Goal: Find specific page/section: Find specific page/section

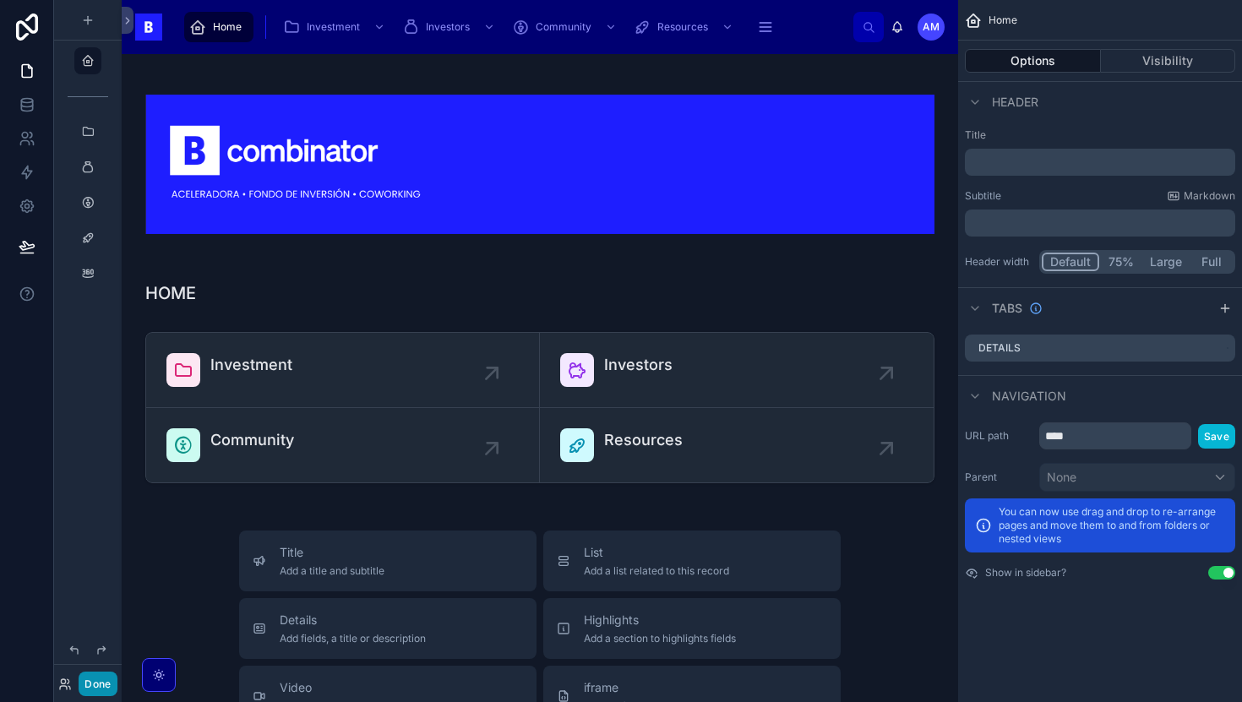
click at [95, 682] on button "Done" at bounding box center [98, 683] width 38 height 24
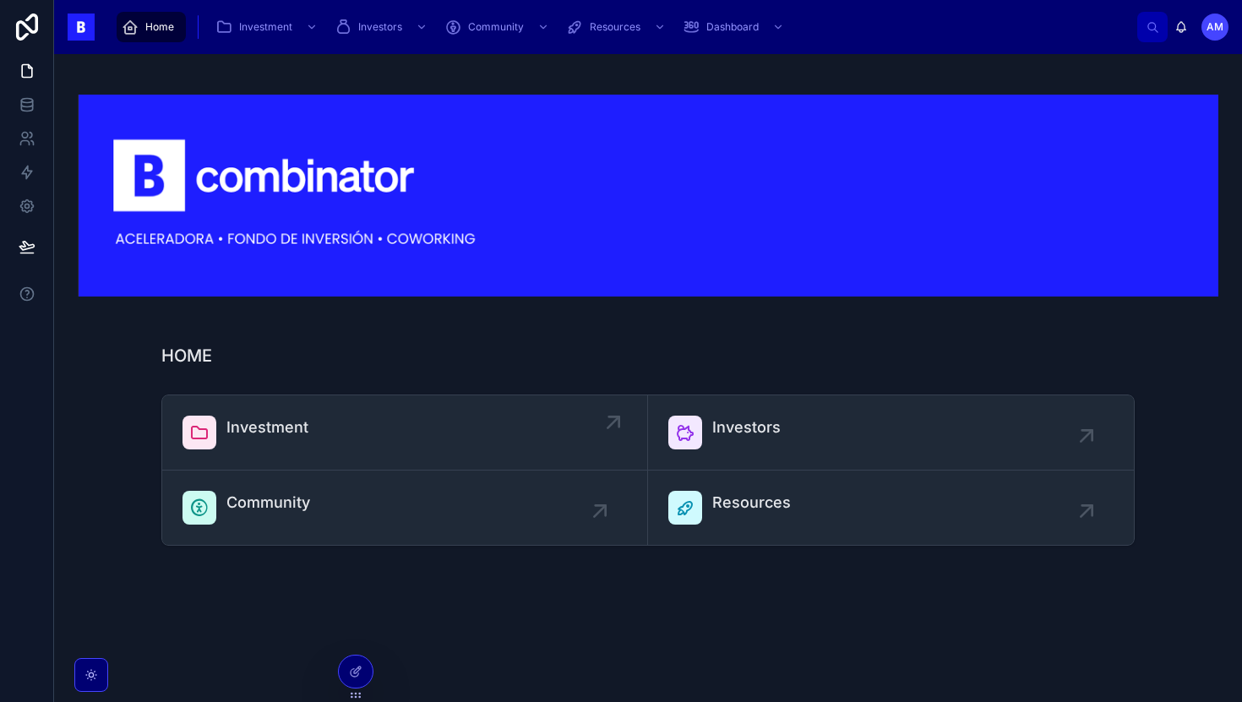
click at [345, 449] on link "Investment" at bounding box center [405, 432] width 486 height 75
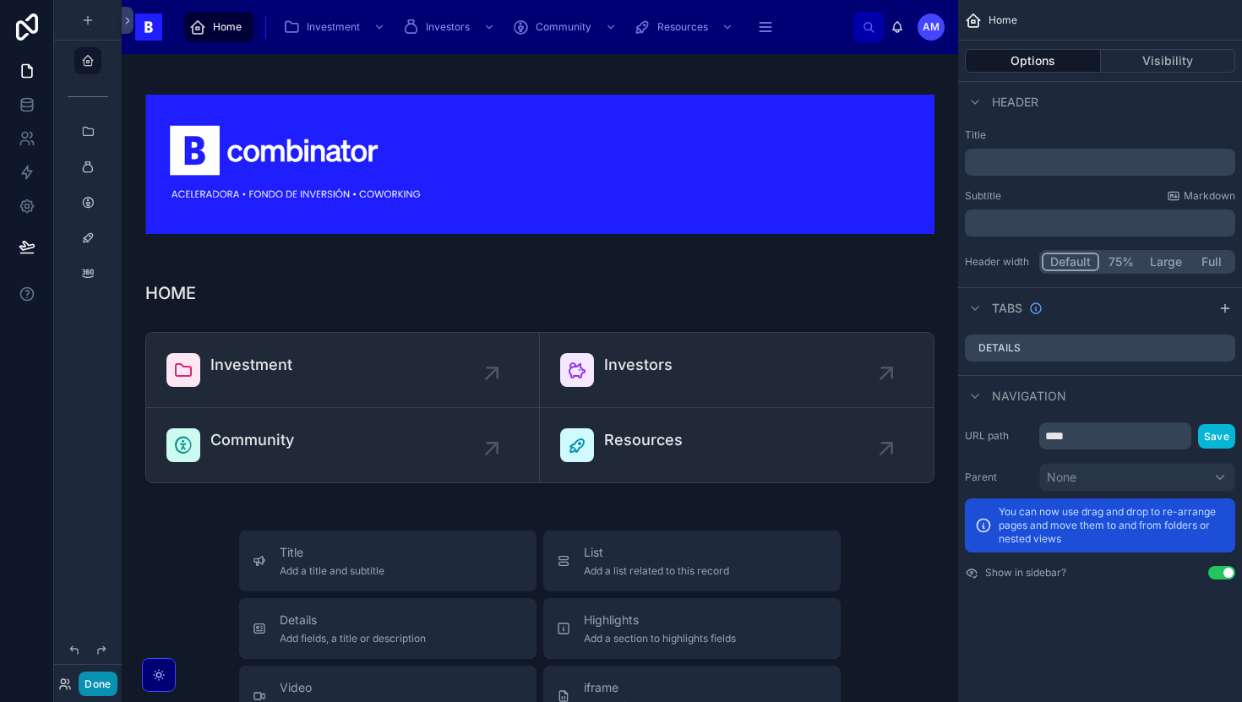
click at [89, 688] on button "Done" at bounding box center [98, 683] width 38 height 24
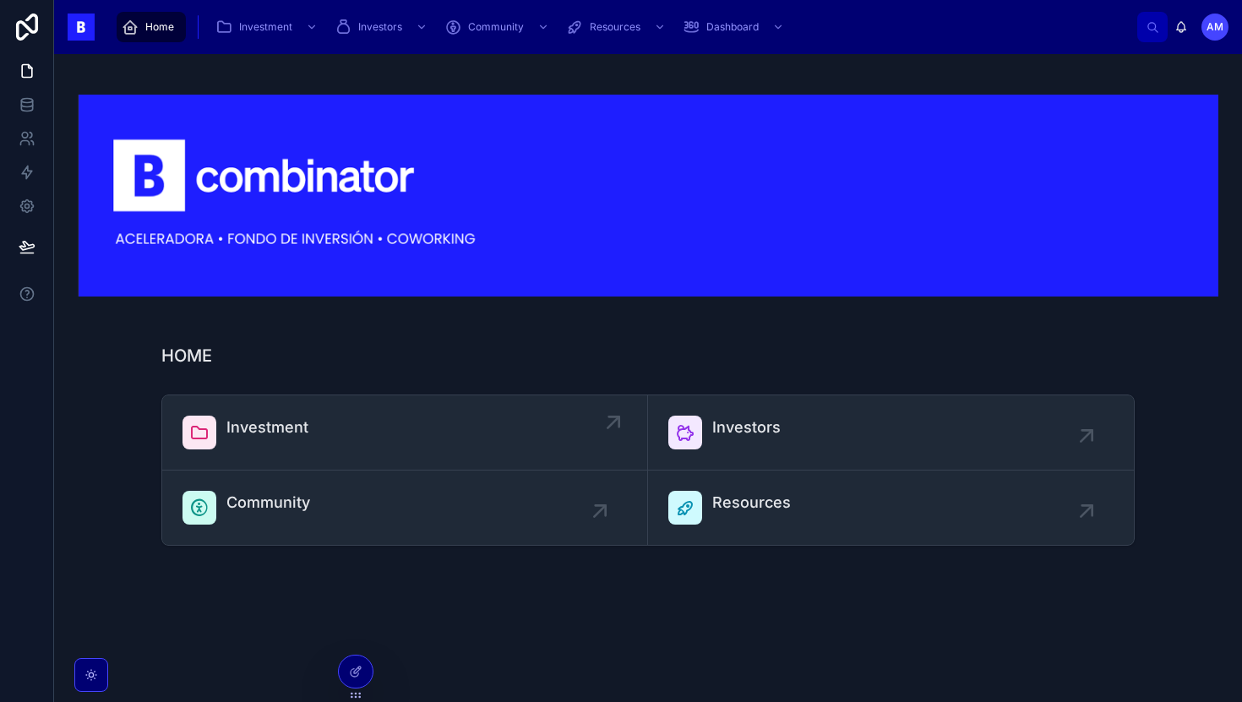
click at [261, 462] on link "Investment" at bounding box center [405, 432] width 486 height 75
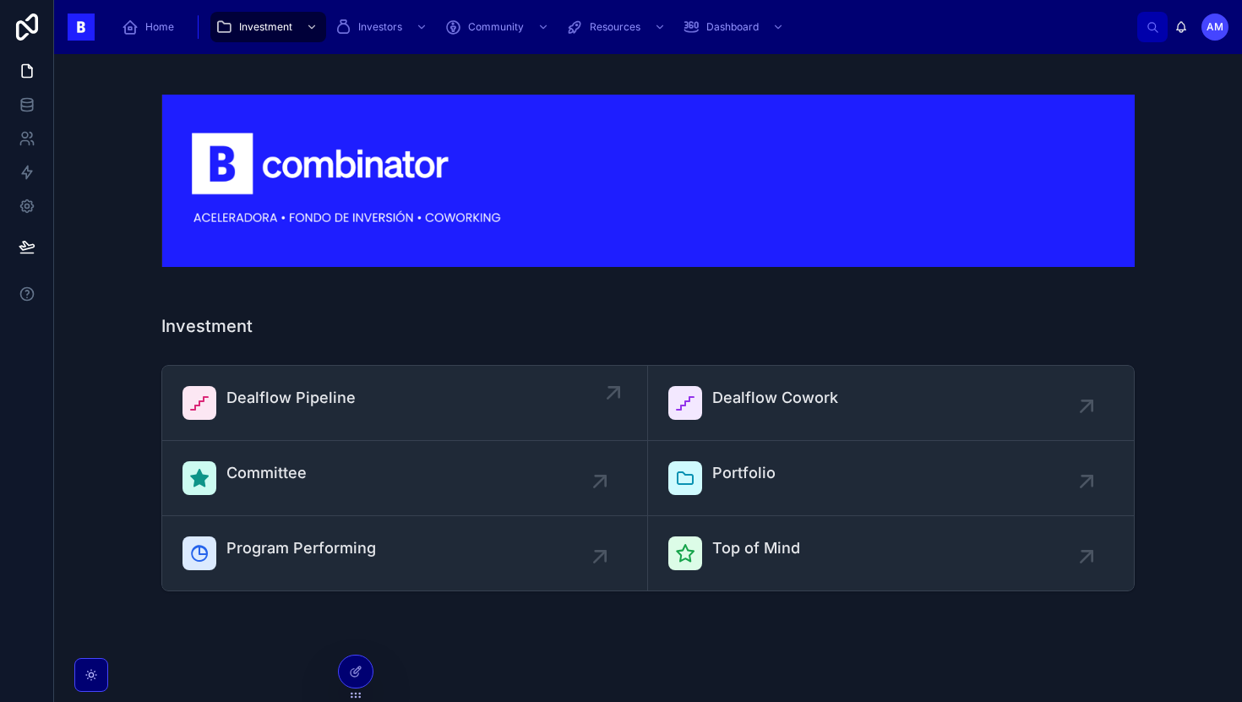
click at [284, 404] on span "Dealflow Pipeline" at bounding box center [290, 398] width 129 height 24
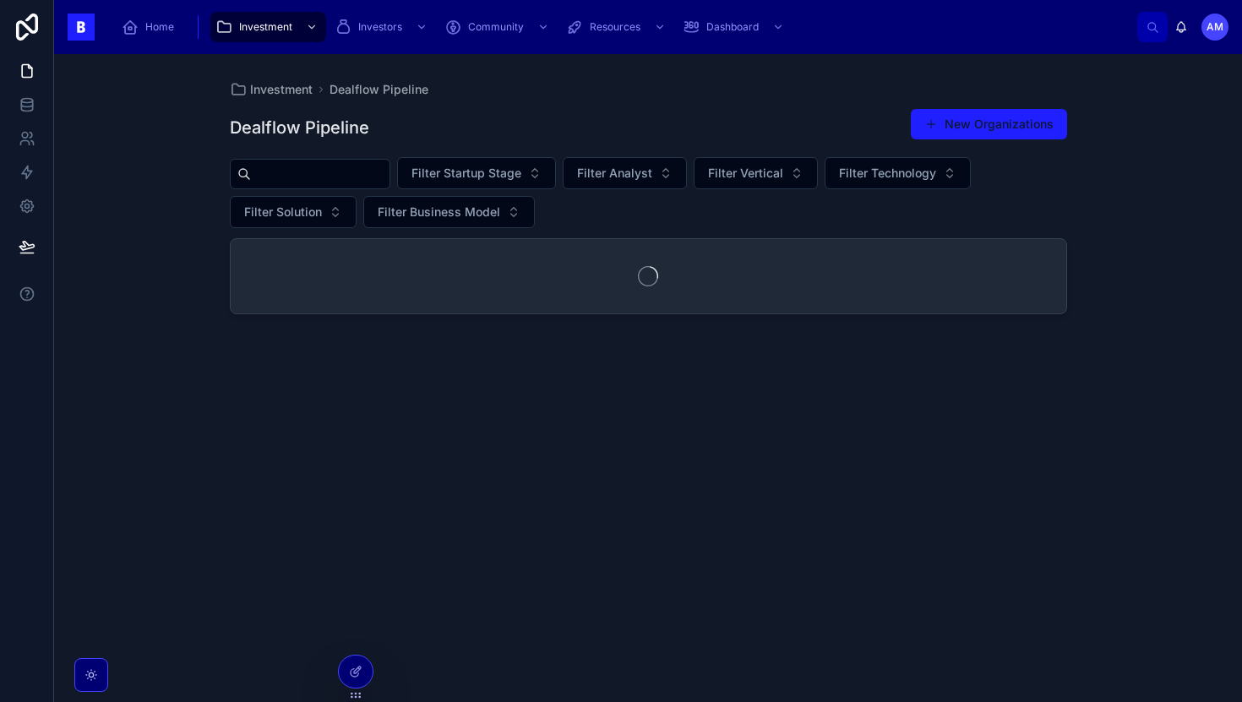
click at [332, 177] on input "text" at bounding box center [320, 174] width 139 height 24
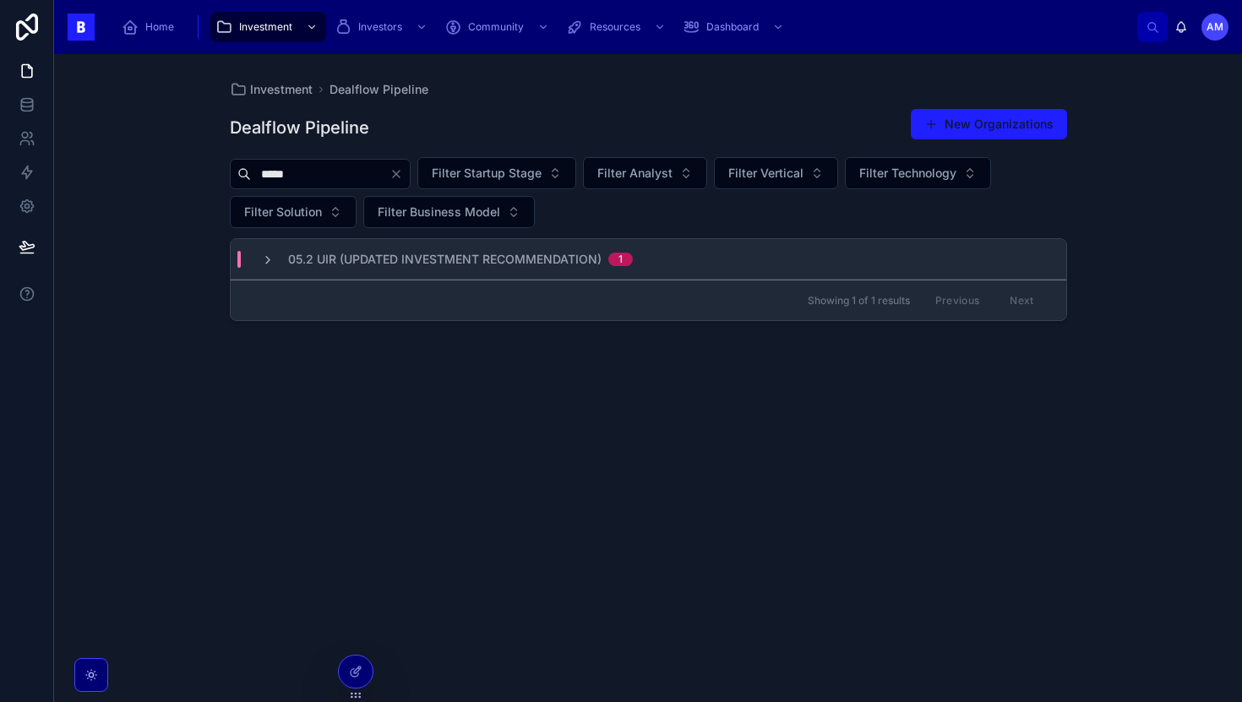
type input "*****"
click at [385, 259] on span "05.2 UIR (Updated Investment Recommendation)" at bounding box center [444, 259] width 313 height 17
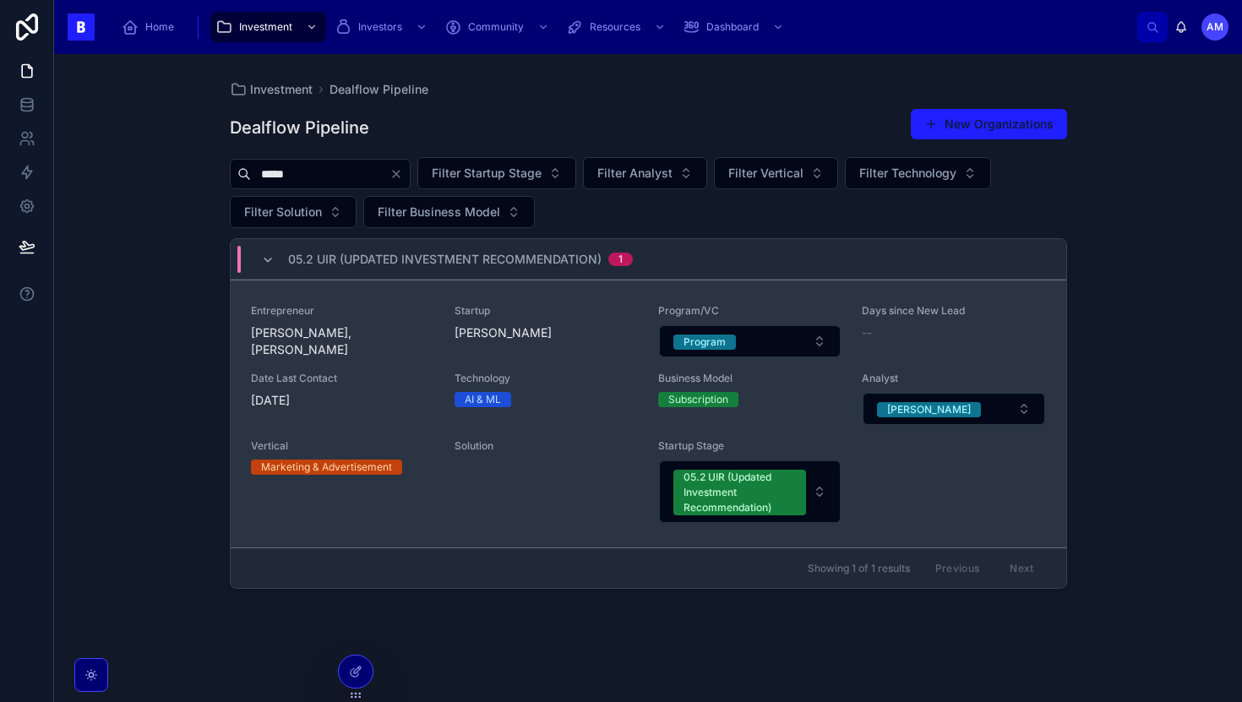
click at [386, 380] on span "Date Last Contact" at bounding box center [342, 379] width 183 height 14
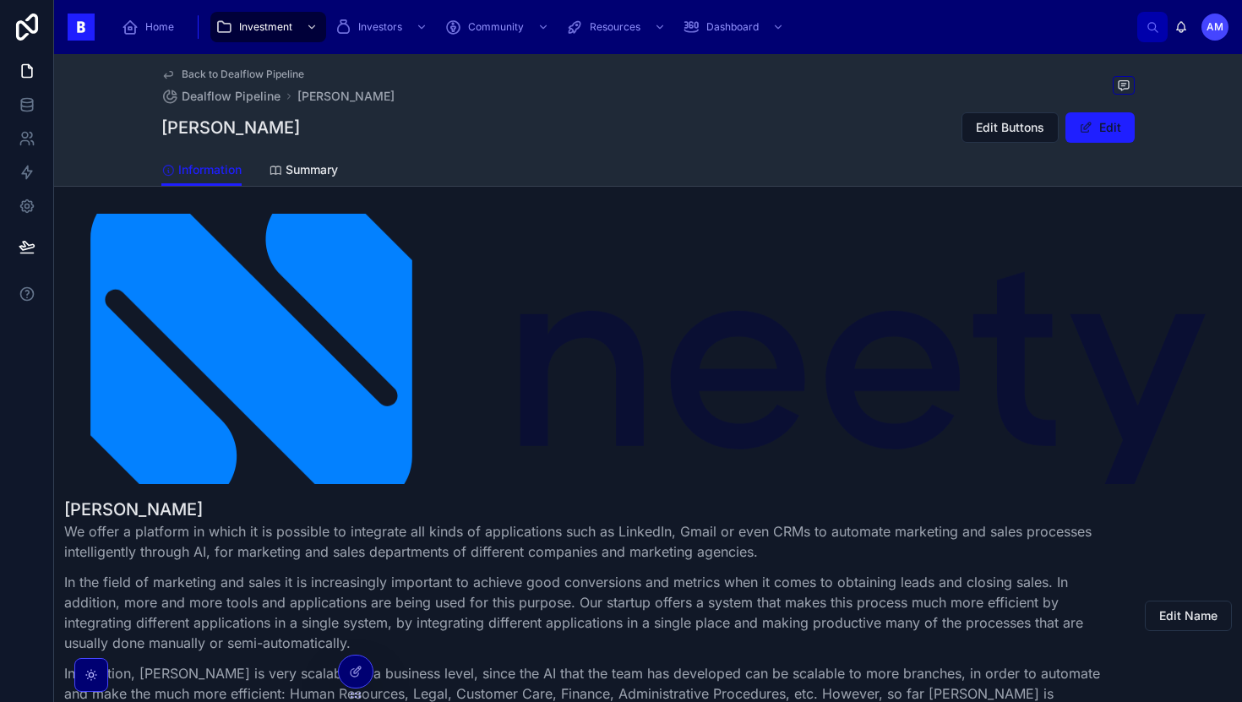
scroll to position [334, 0]
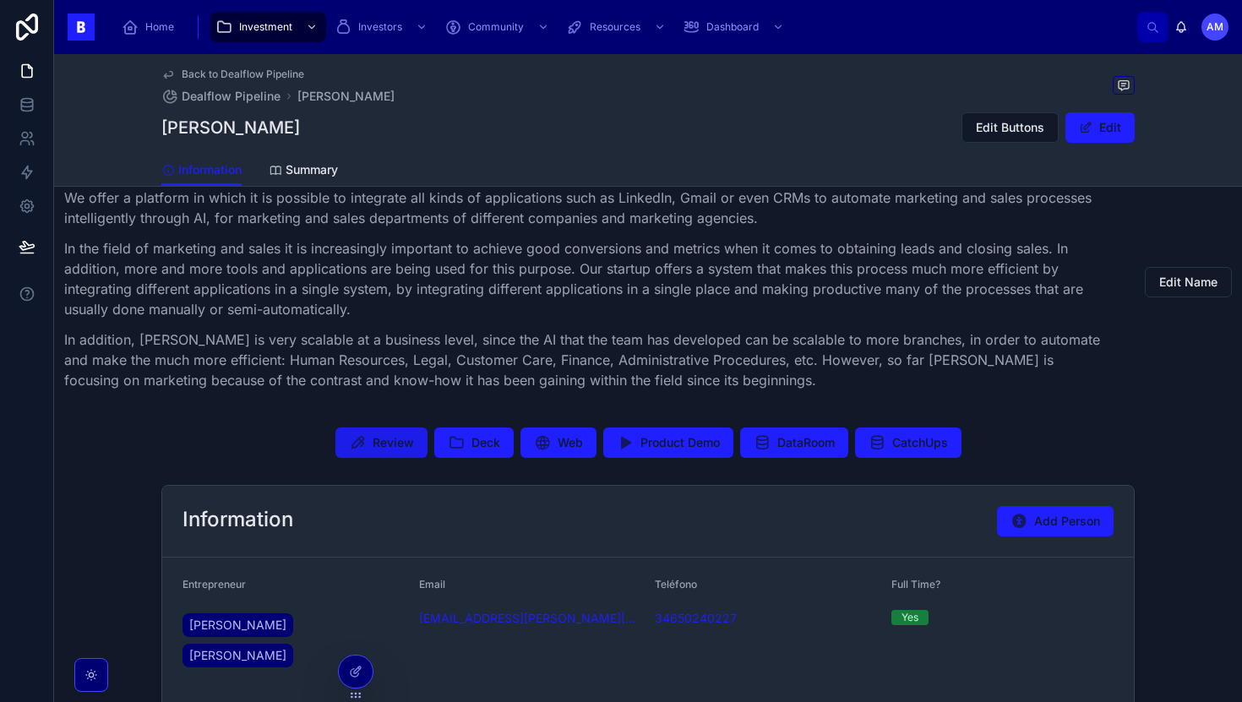
click at [382, 445] on span "Review" at bounding box center [392, 442] width 41 height 17
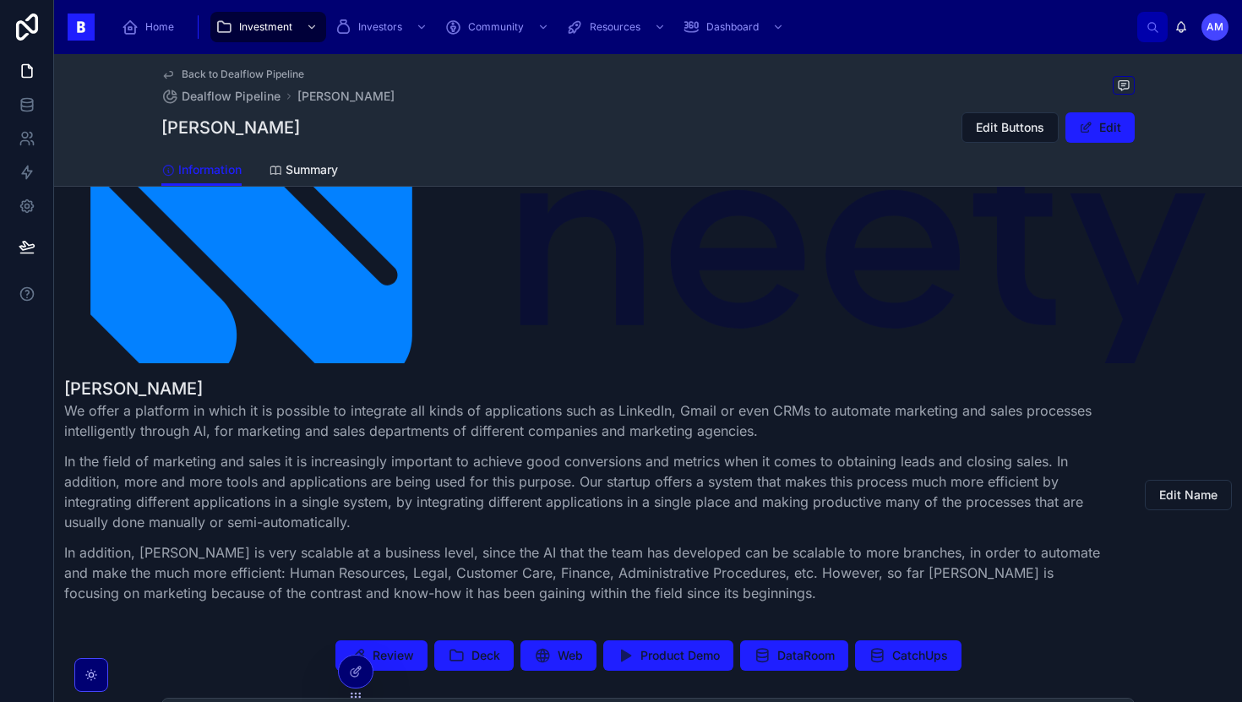
scroll to position [55, 0]
